Goal: Task Accomplishment & Management: Manage account settings

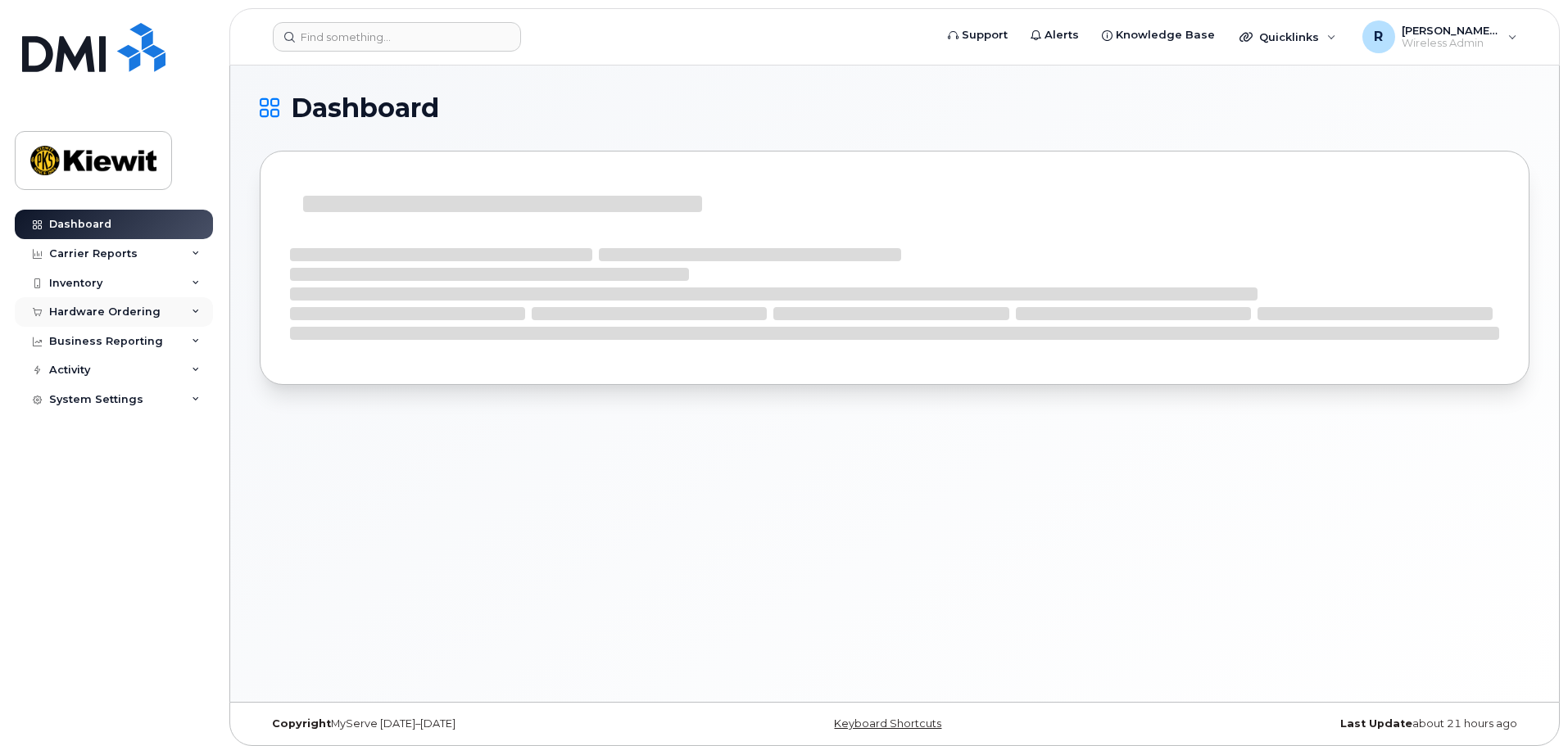
click at [94, 309] on div "Hardware Ordering" at bounding box center [105, 312] width 111 height 13
click at [85, 373] on div "Orders" at bounding box center [77, 374] width 40 height 15
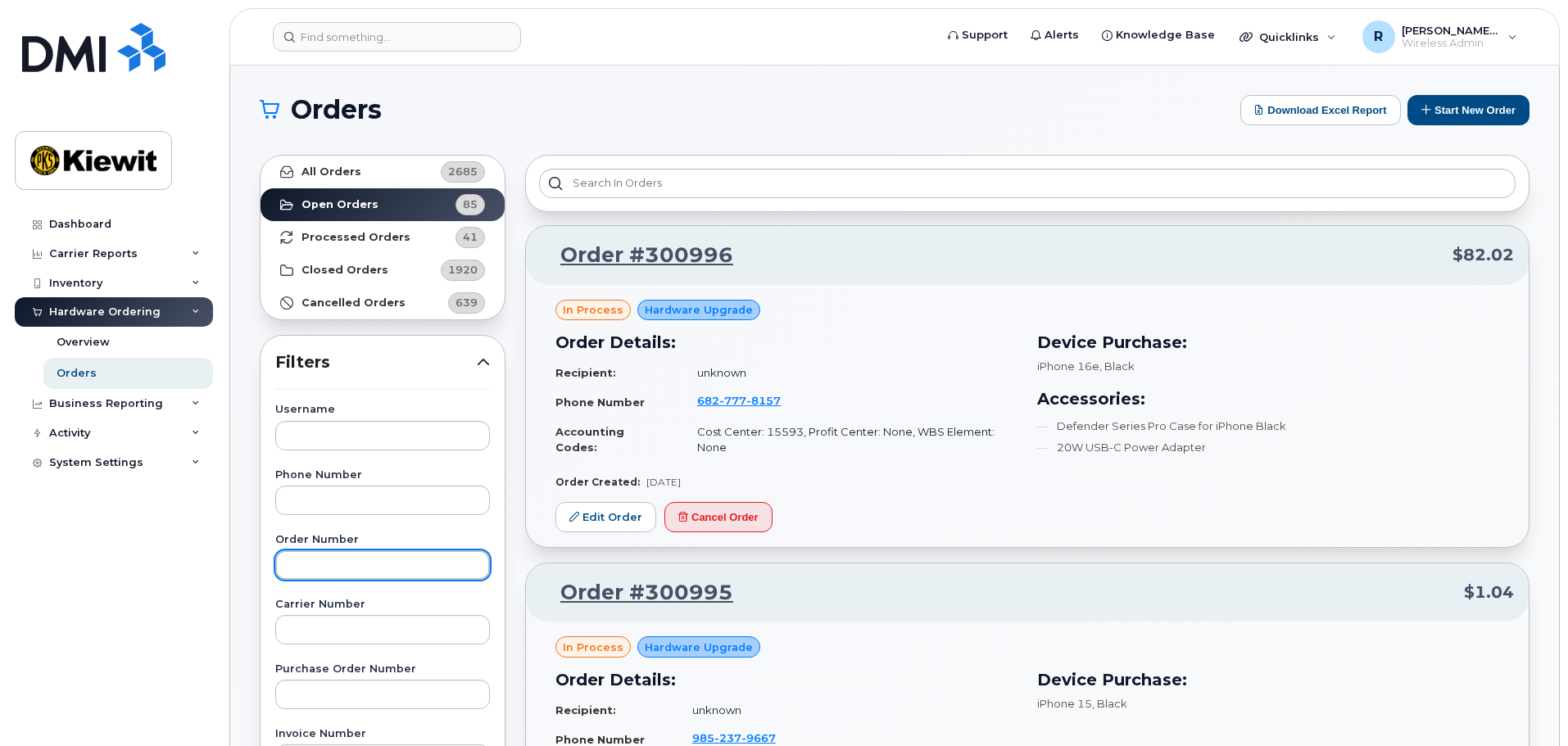
click at [378, 563] on input "text" at bounding box center [382, 565] width 215 height 29
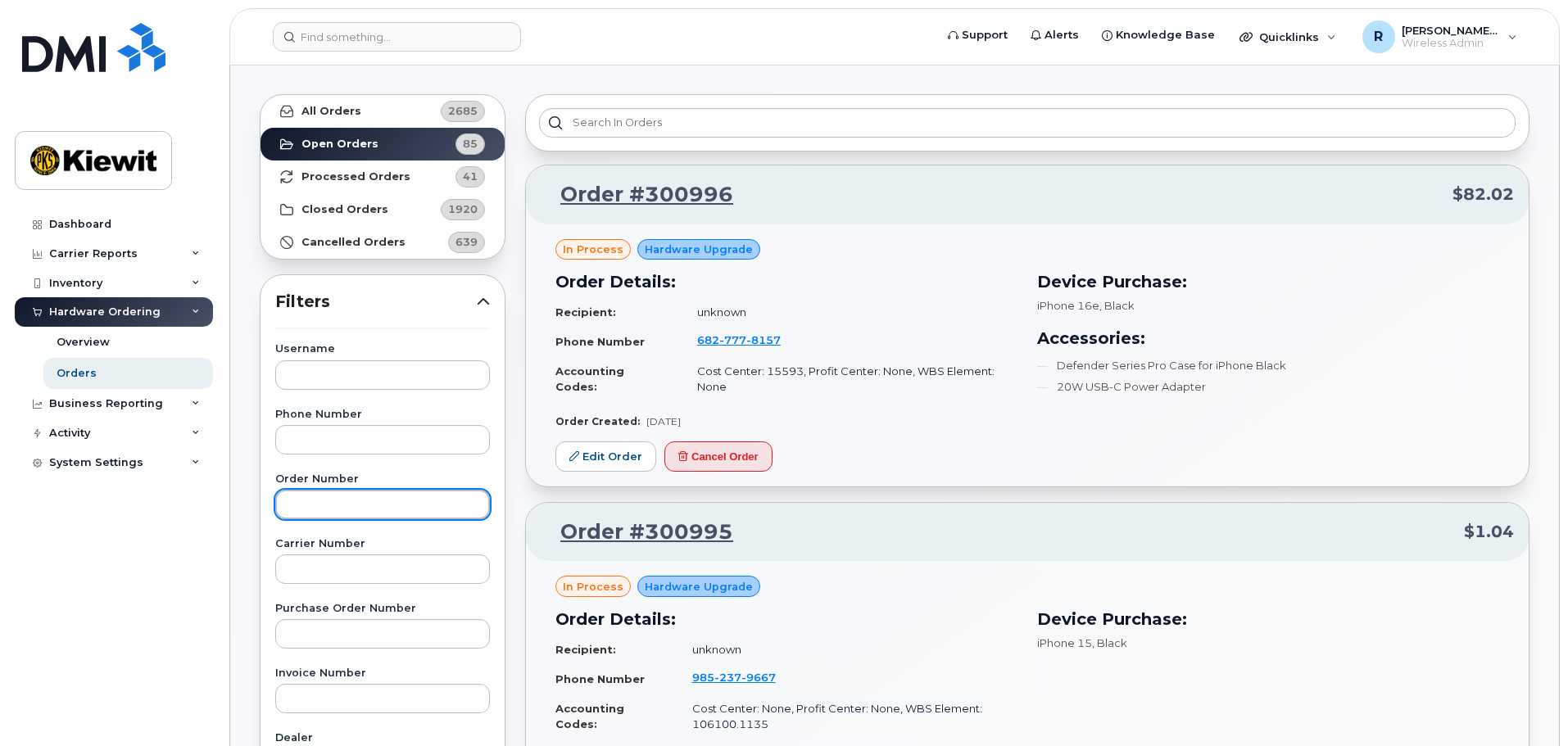
scroll to position [164, 0]
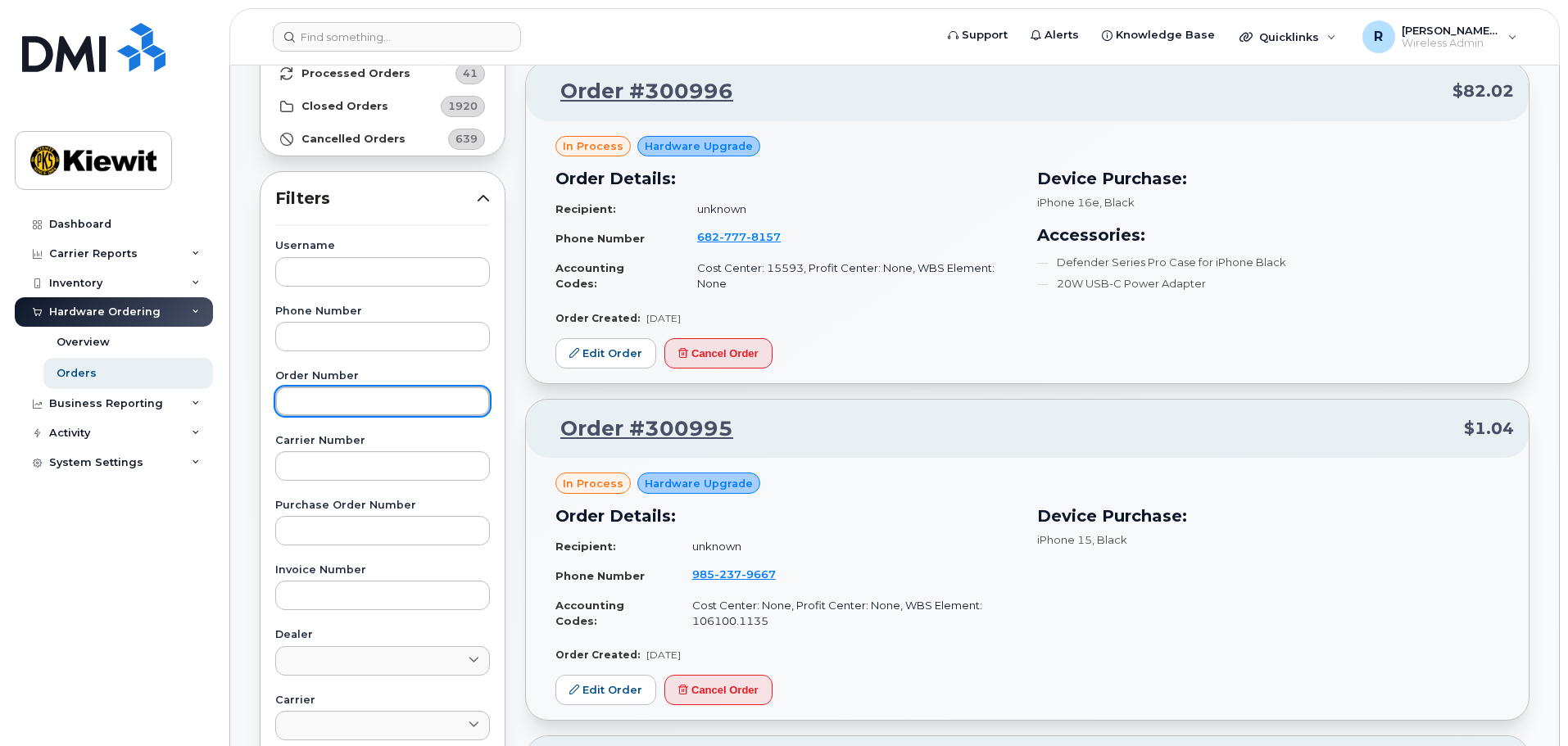
click at [326, 399] on input "text" at bounding box center [382, 401] width 215 height 29
type input "300955"
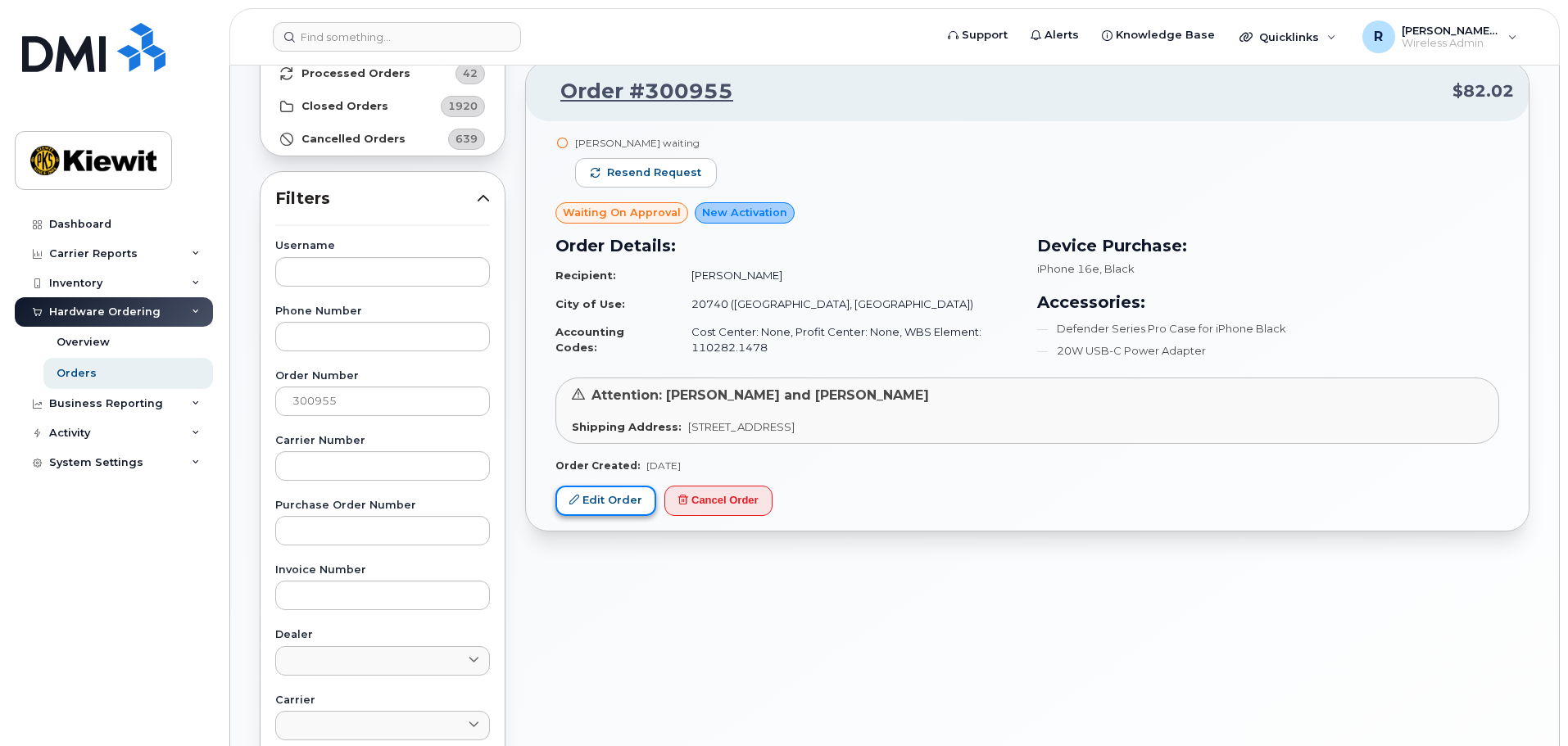
click at [628, 495] on link "Edit Order" at bounding box center [605, 501] width 100 height 30
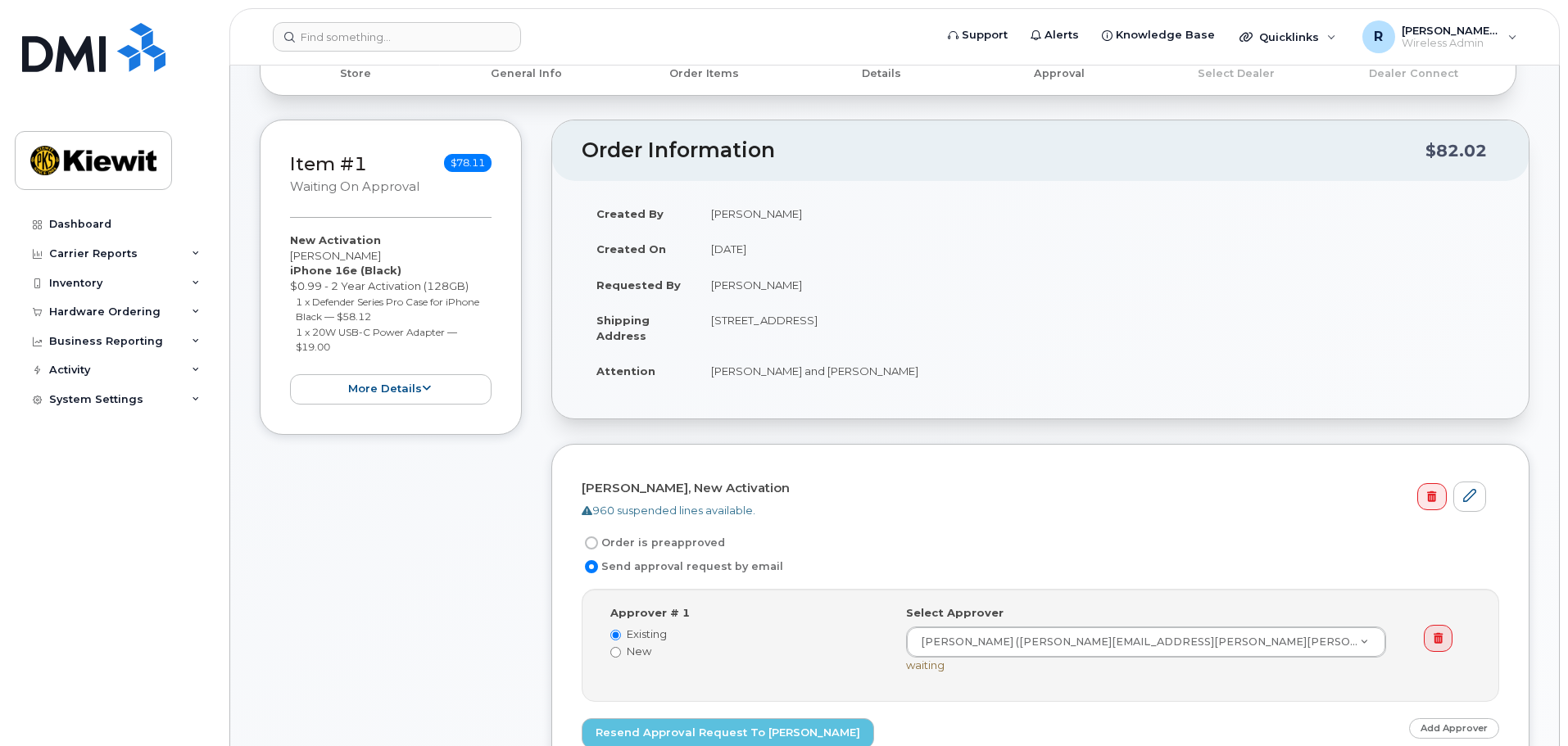
scroll to position [164, 0]
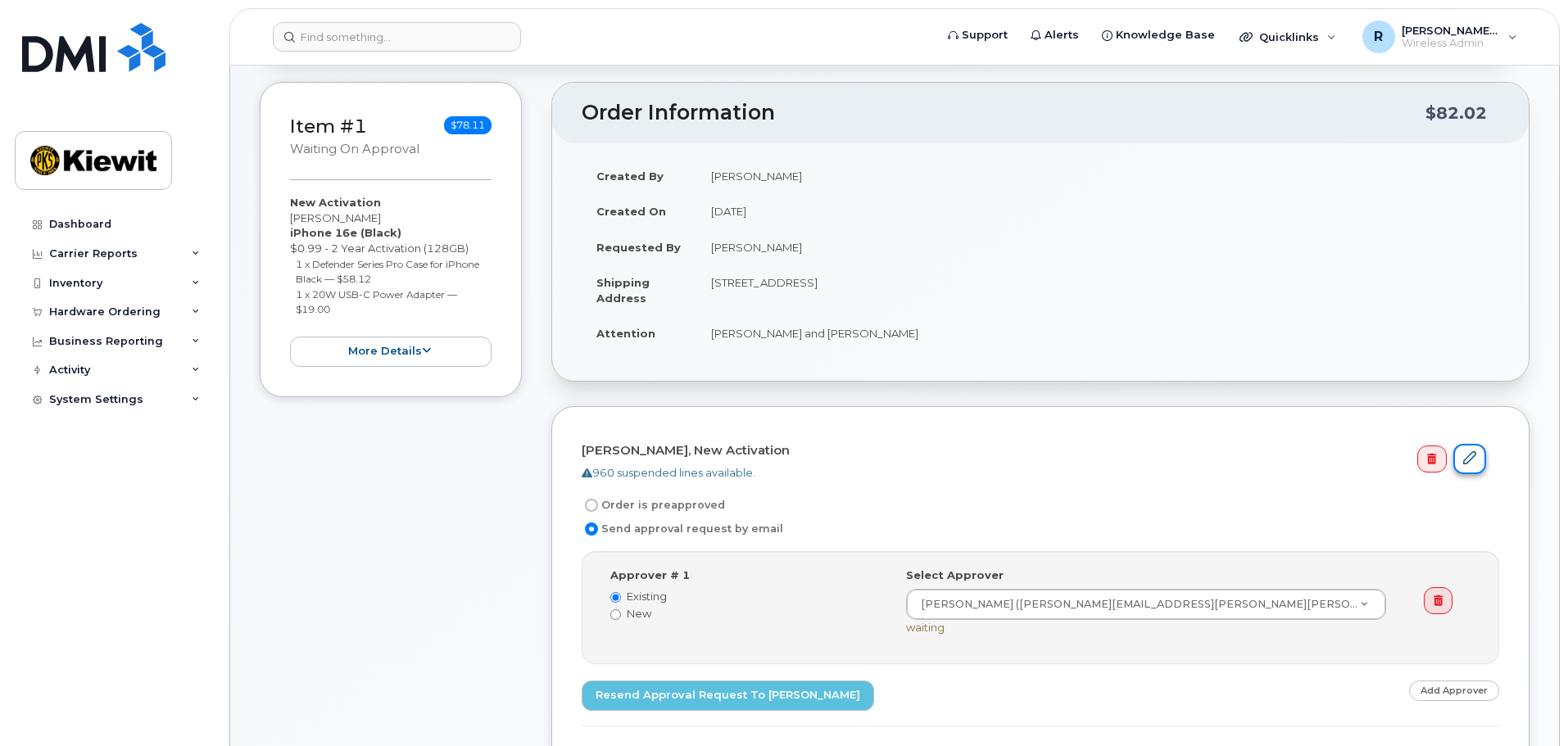
click at [1470, 465] on link at bounding box center [1469, 459] width 33 height 30
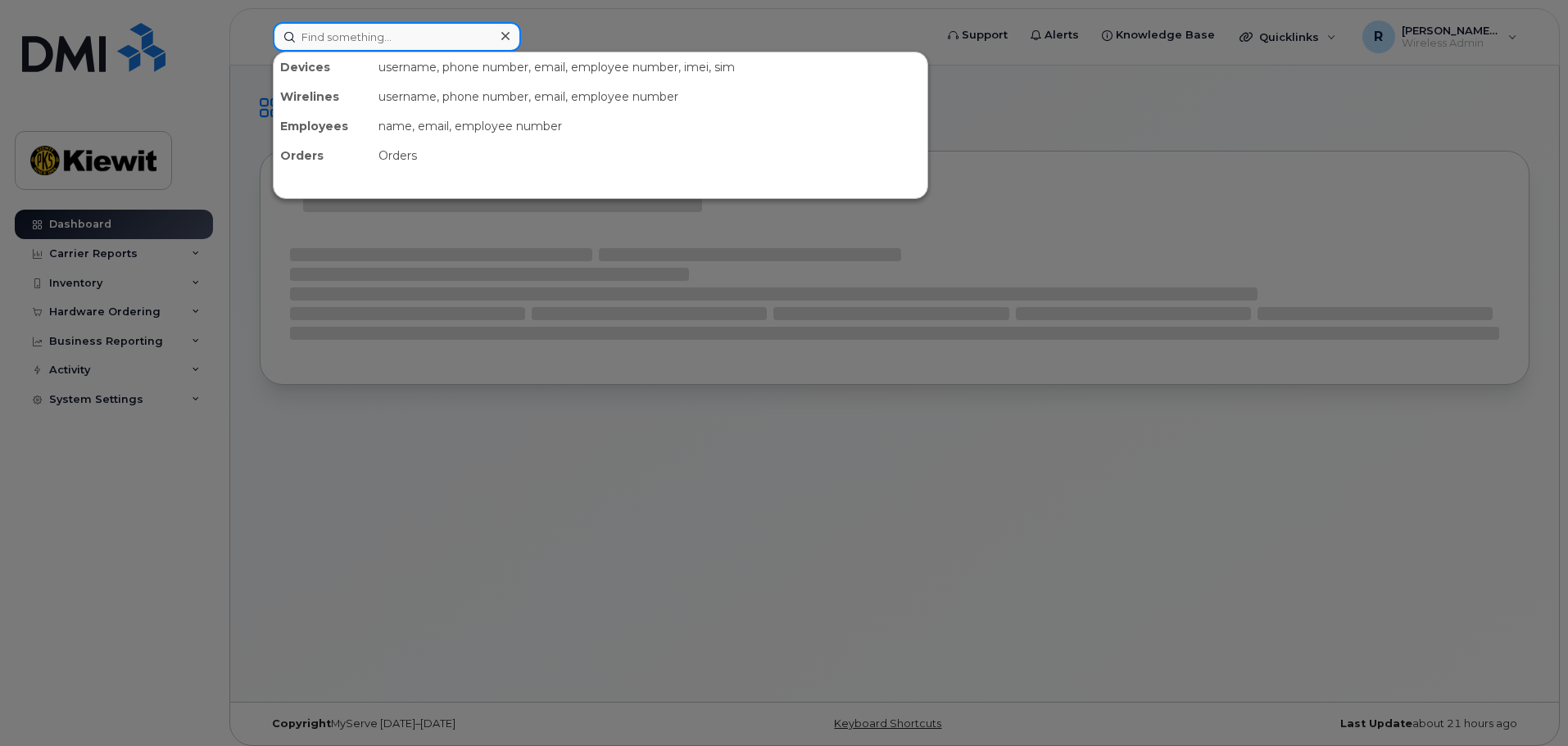
click at [314, 38] on input at bounding box center [396, 36] width 248 height 29
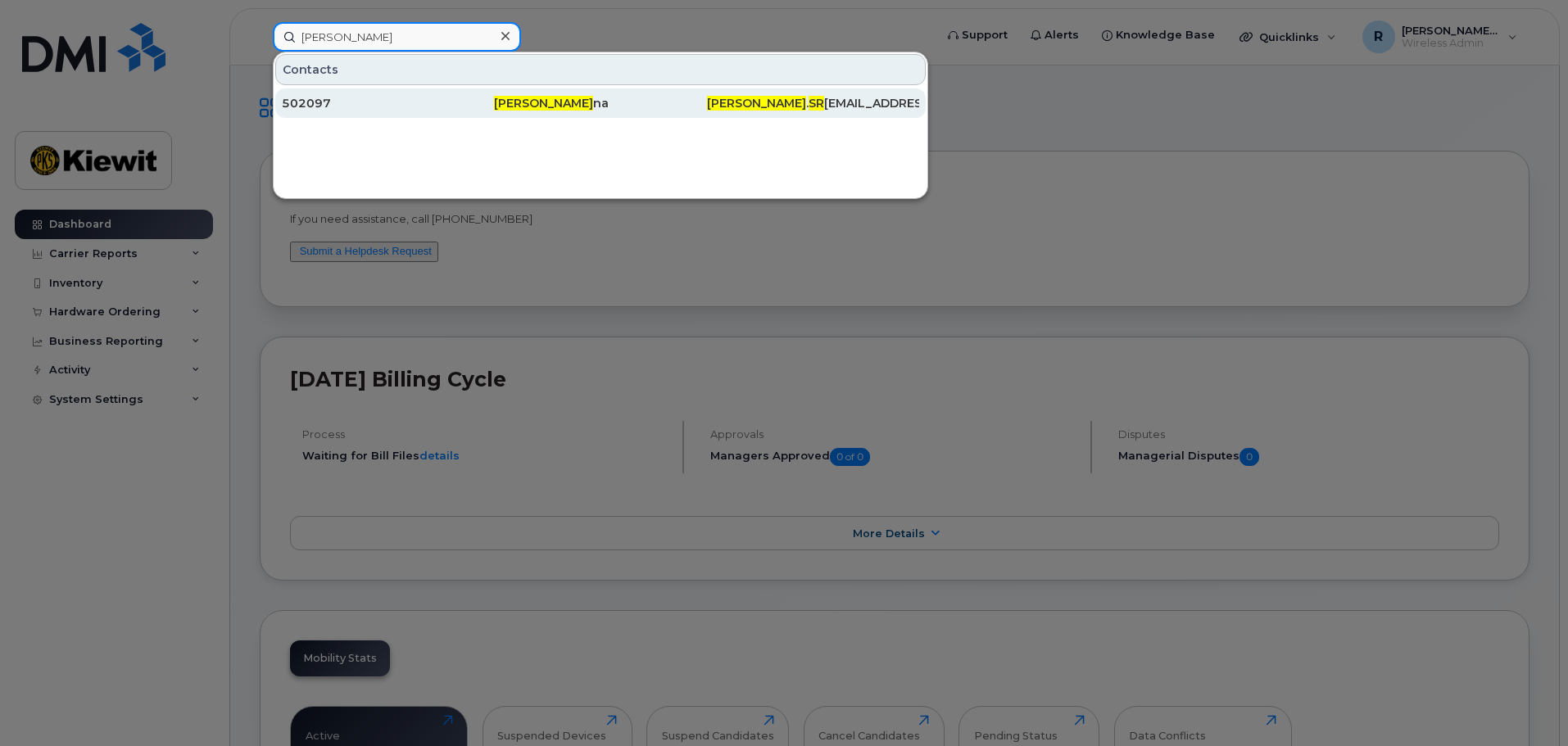
type input "joshua sr"
click at [324, 105] on div "502097" at bounding box center [388, 104] width 212 height 17
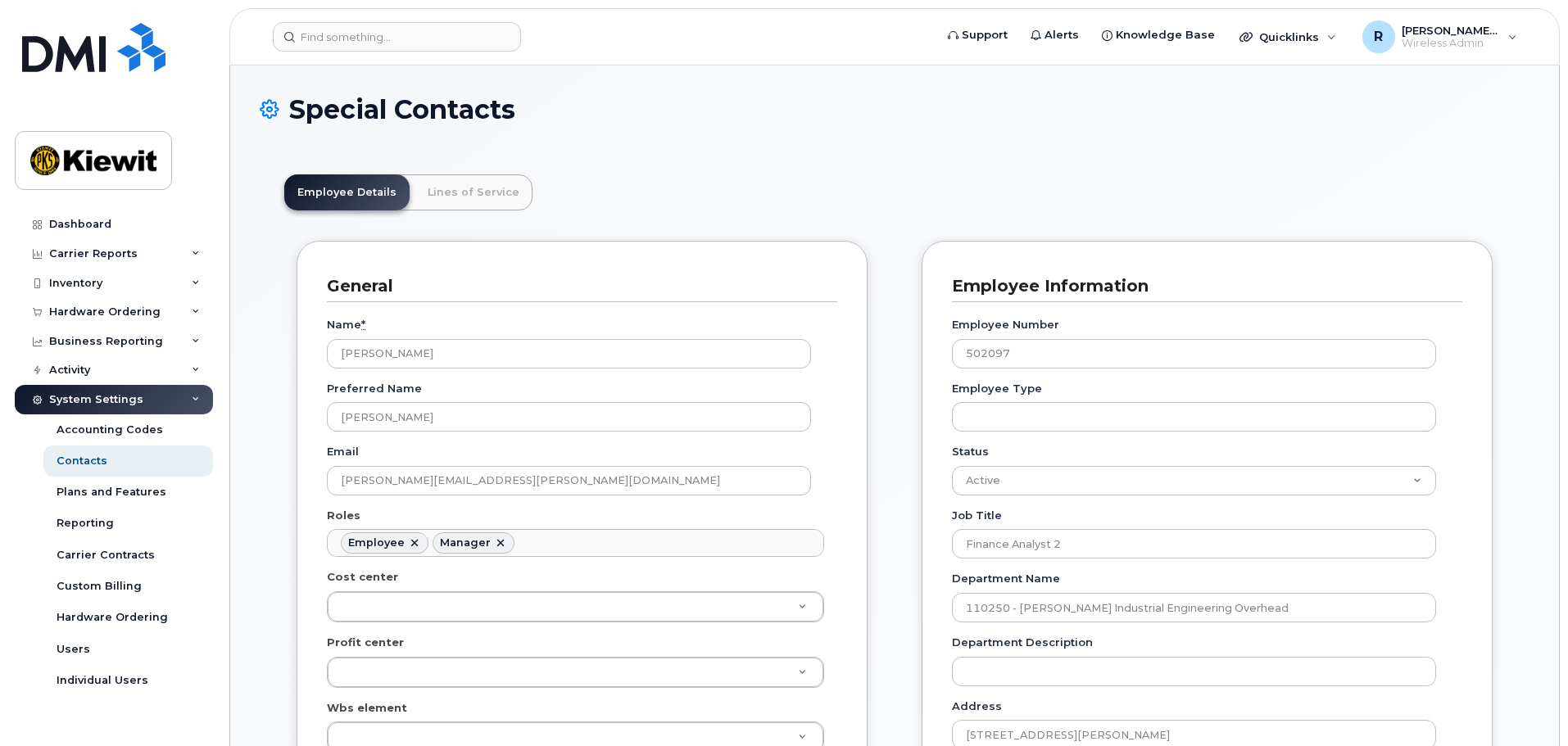
scroll to position [49, 0]
click at [451, 192] on link "Lines of Service" at bounding box center [473, 192] width 118 height 36
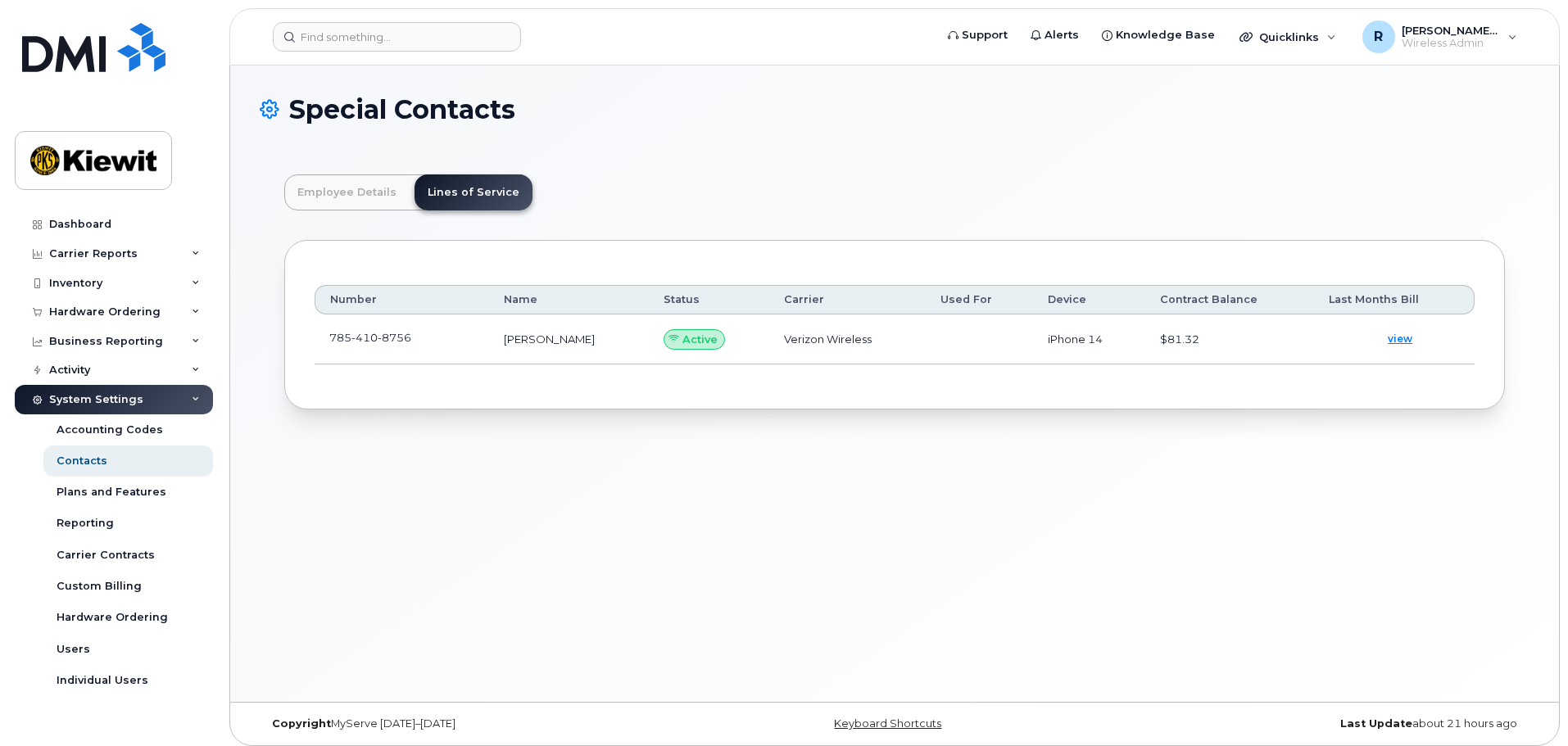
click at [541, 340] on td "JOSH SRNA" at bounding box center [569, 340] width 161 height 50
click at [1389, 342] on span "view" at bounding box center [1399, 340] width 24 height 15
click at [351, 36] on input at bounding box center [396, 36] width 248 height 29
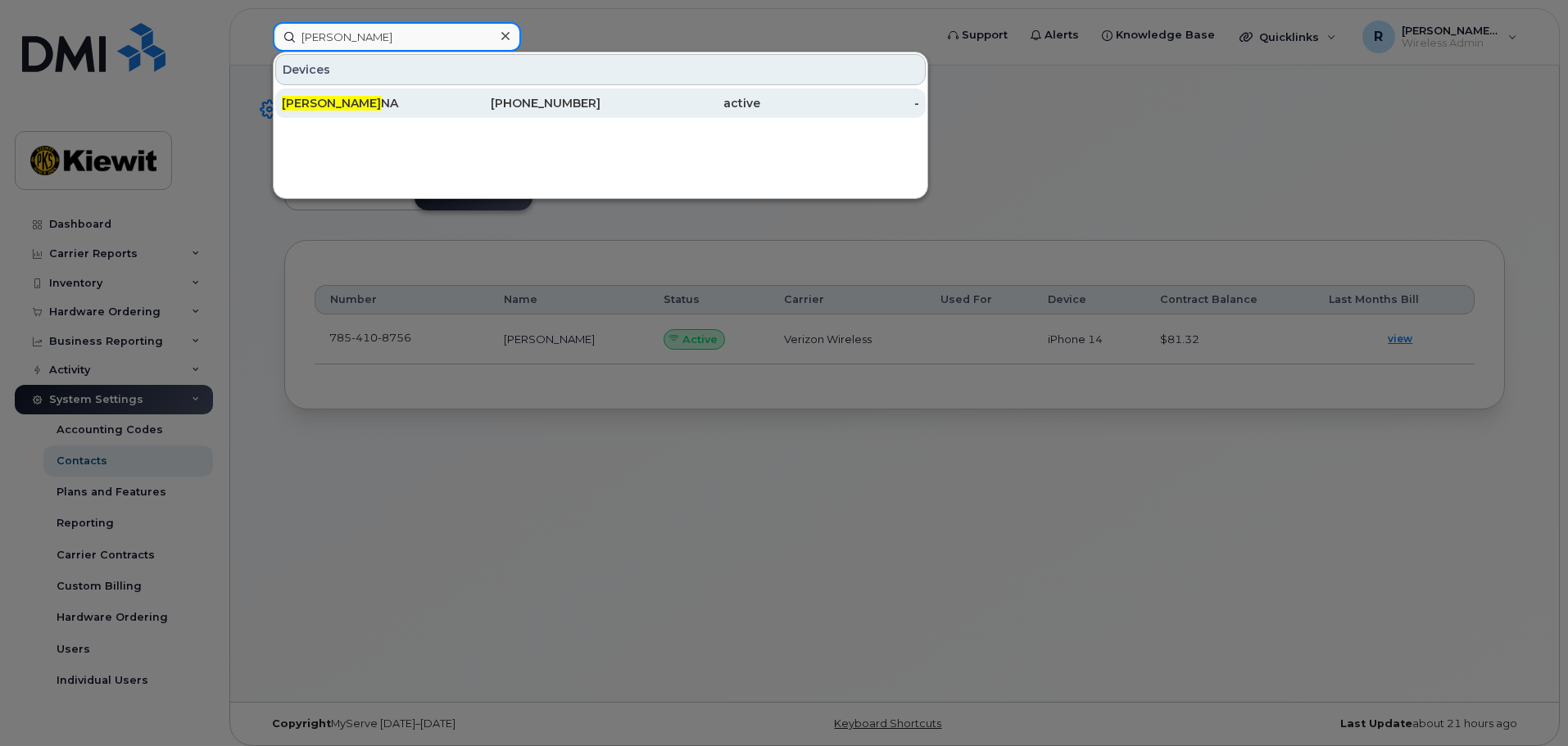
type input "josh sr"
click at [348, 99] on div "JOSH SR NA" at bounding box center [361, 104] width 160 height 17
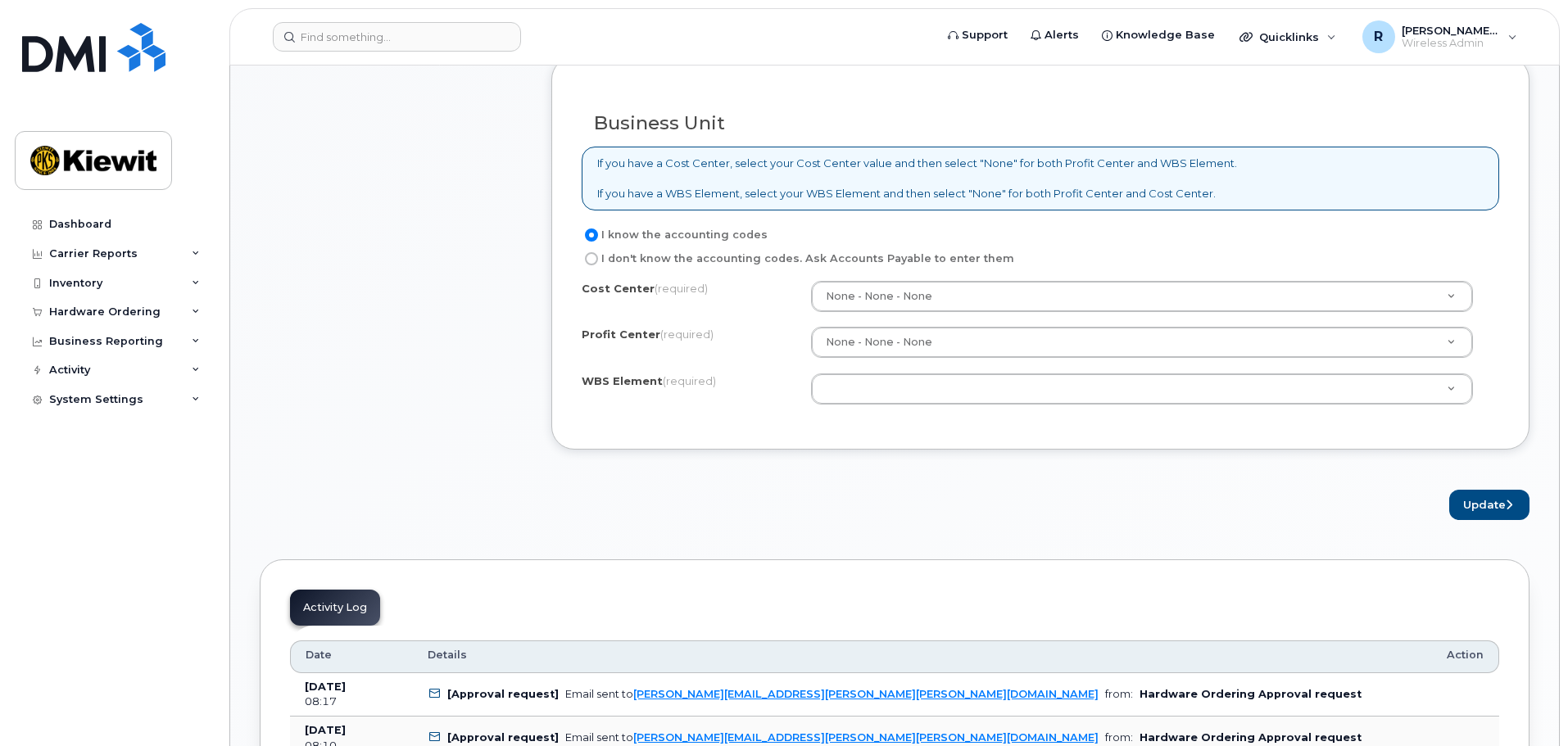
scroll to position [1229, 0]
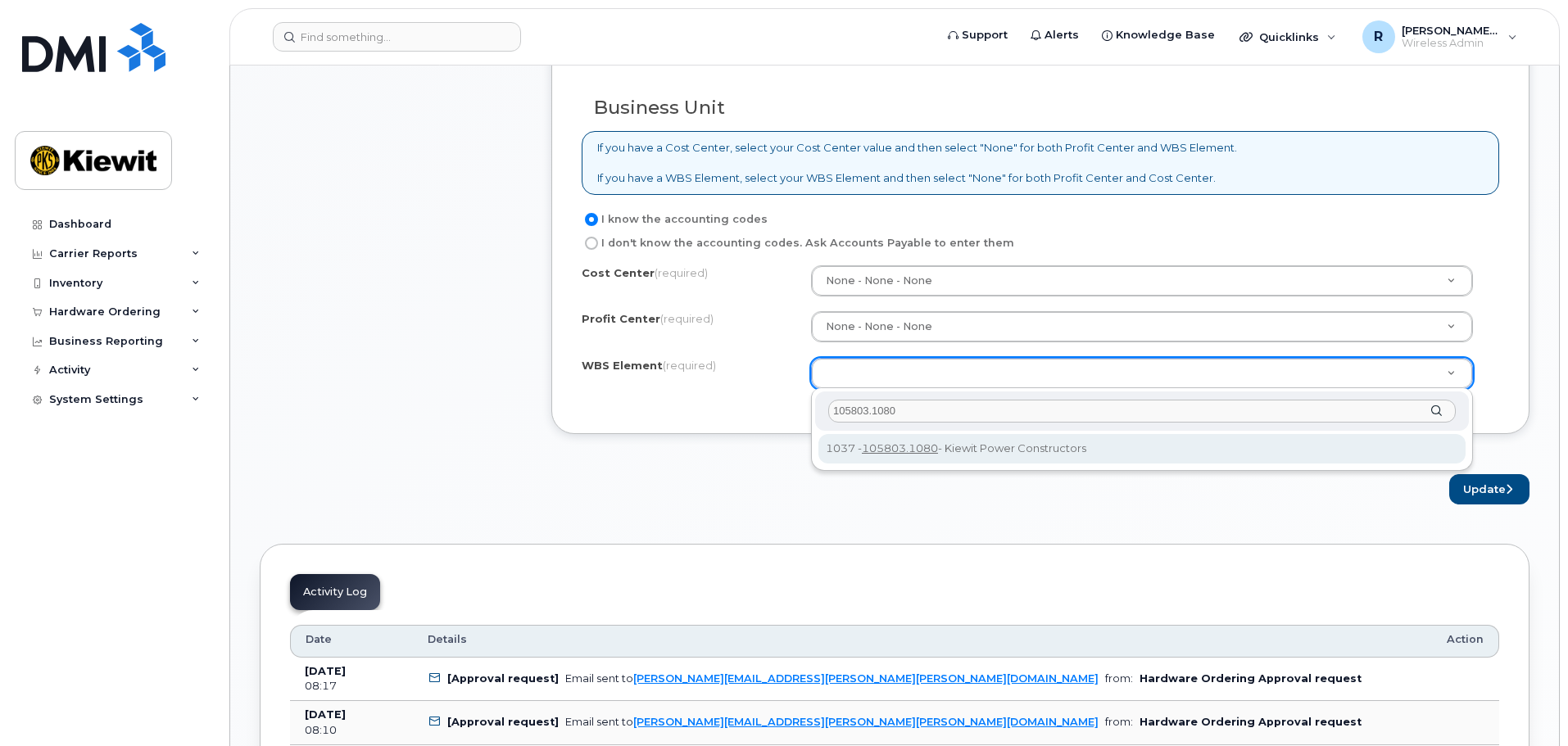
type input "105803.1080"
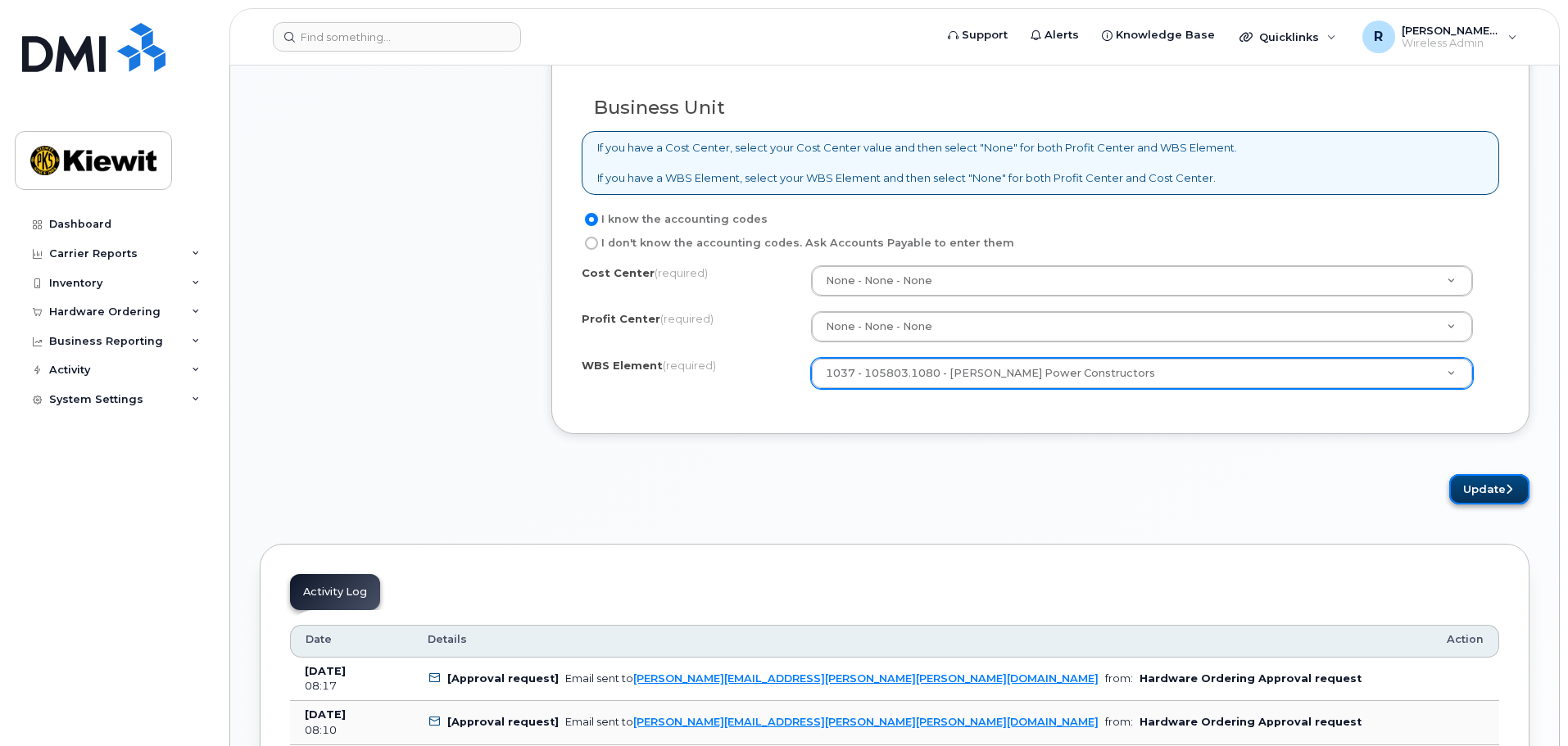
click at [1491, 485] on button "Update" at bounding box center [1489, 489] width 80 height 30
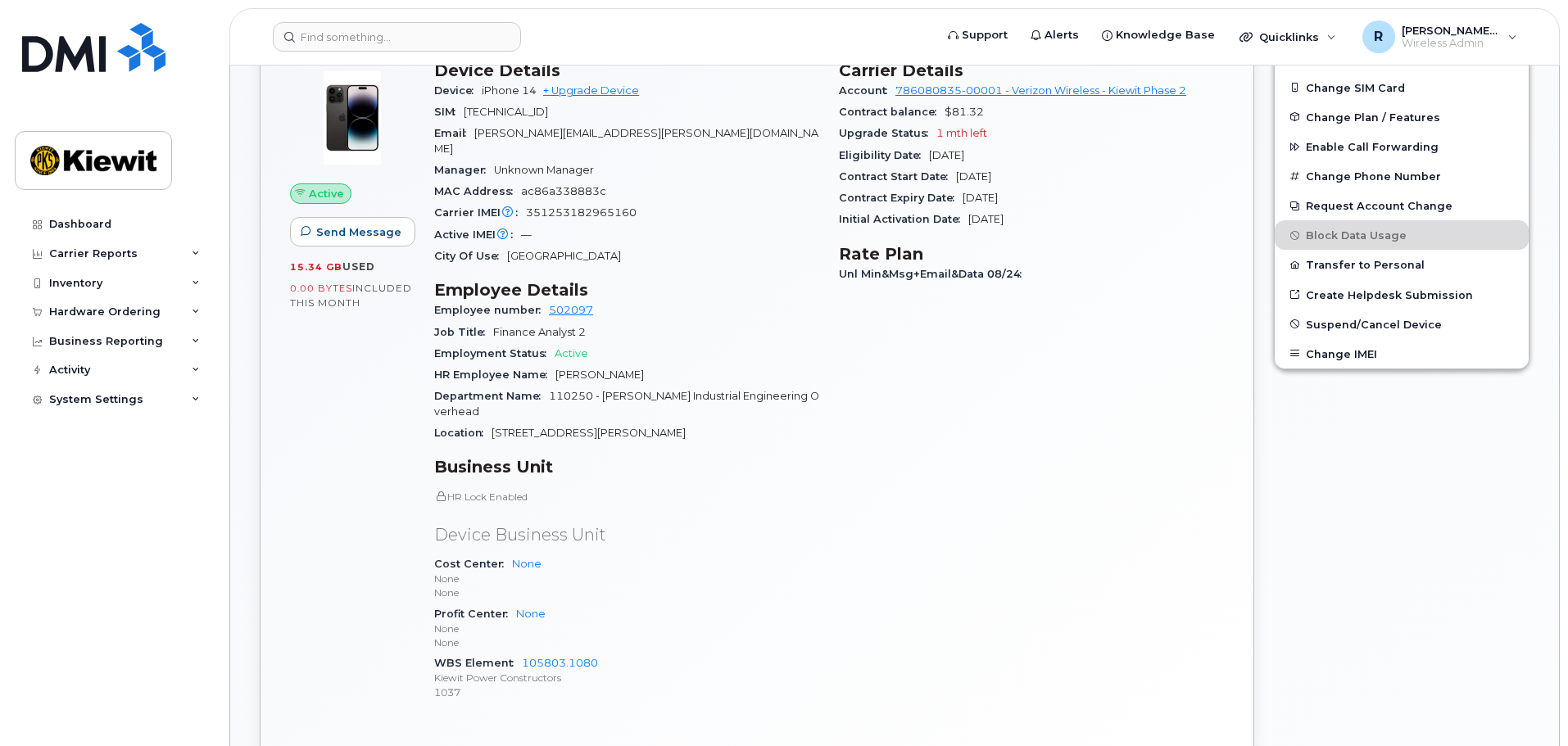
scroll to position [410, 0]
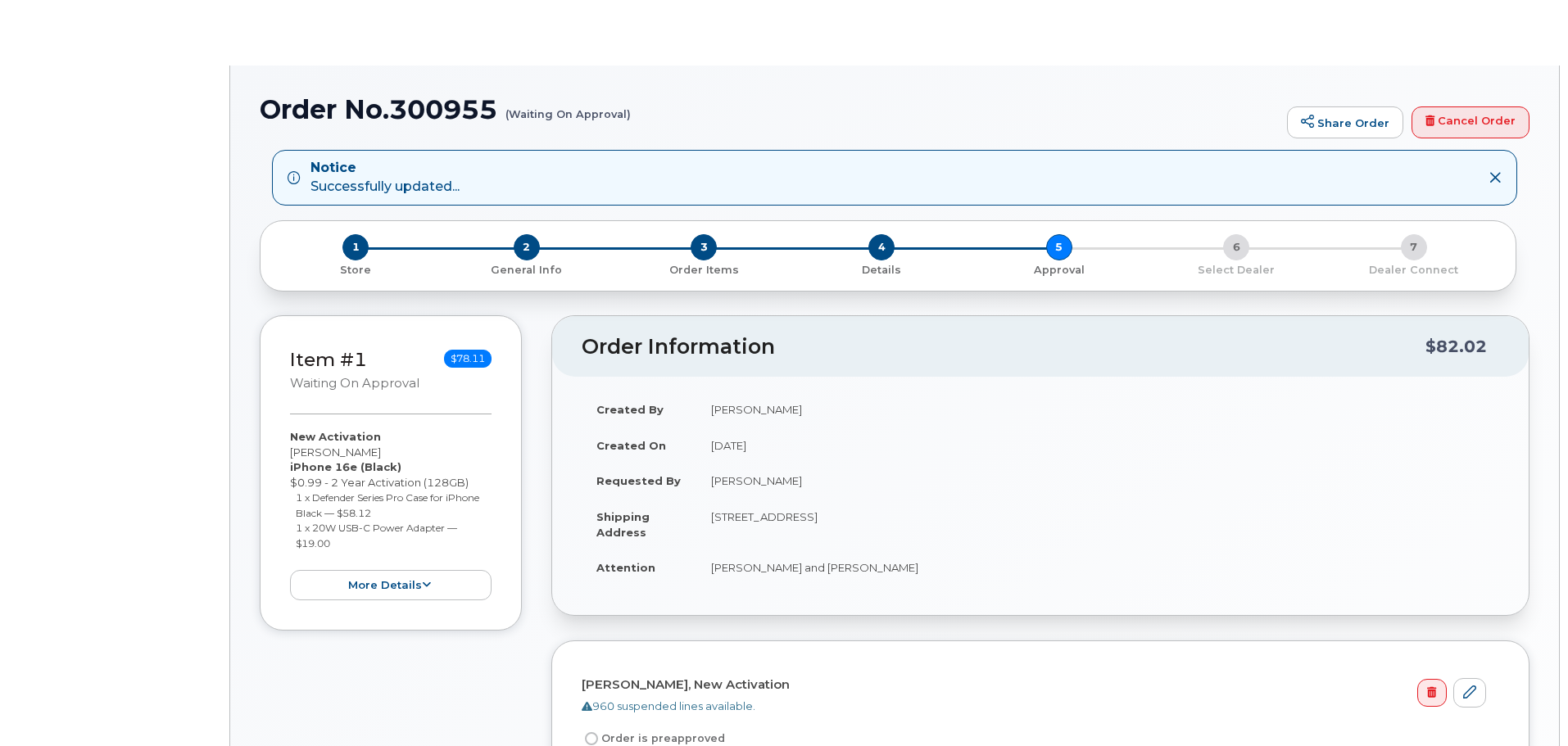
radio input "true"
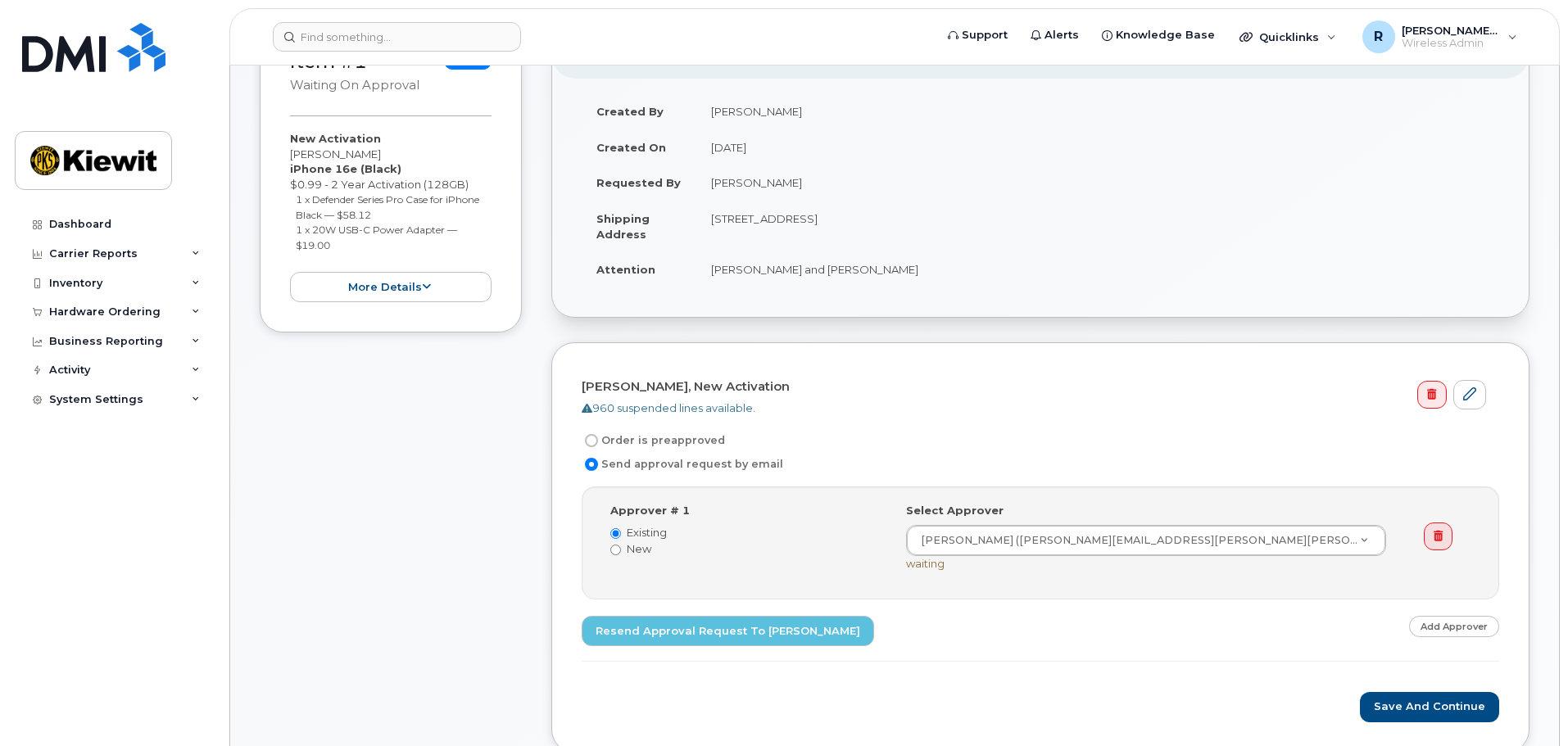
scroll to position [328, 0]
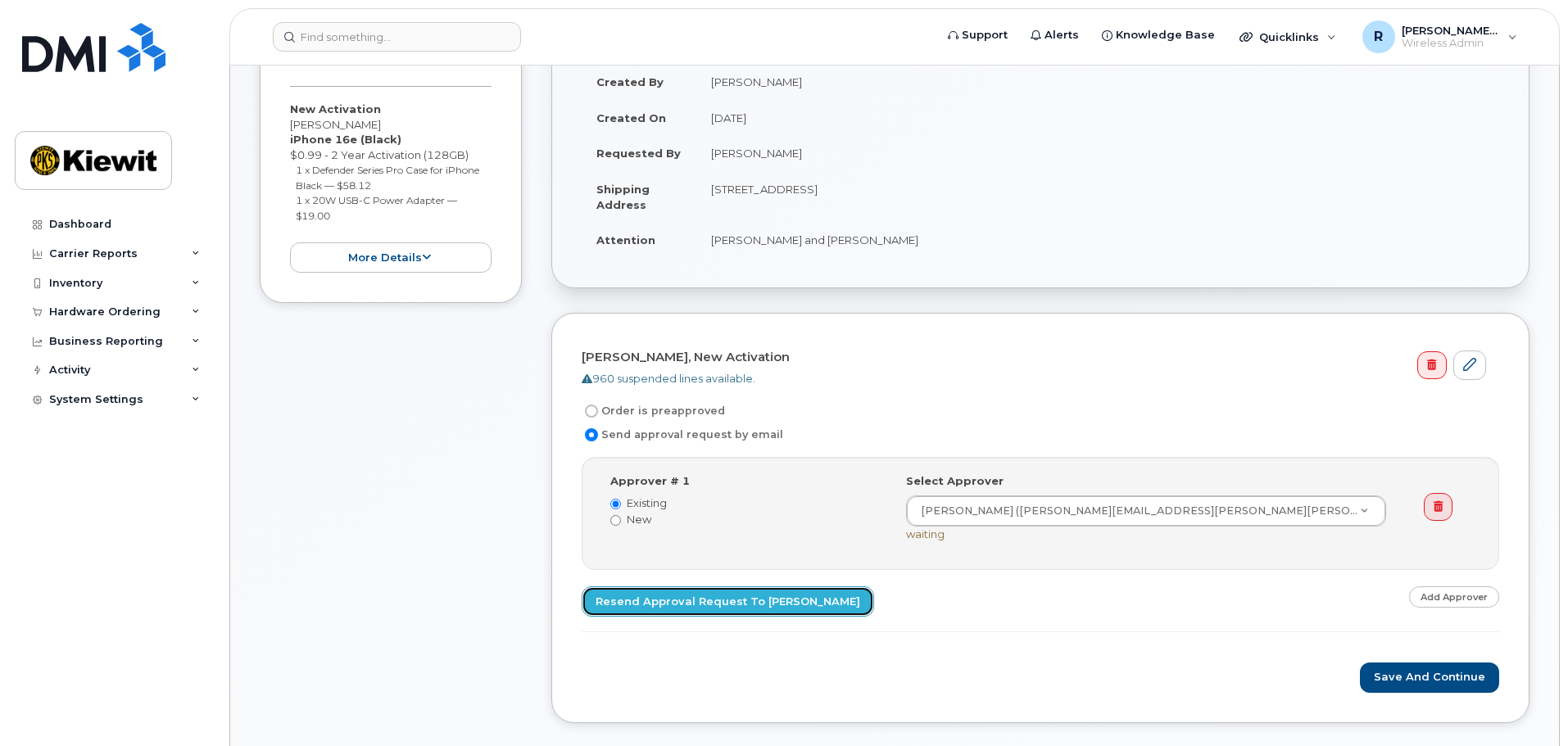
click at [764, 607] on link "Resend Approval Request to Rachel Van Fleet" at bounding box center [728, 601] width 293 height 30
